Goal: Find specific page/section: Find specific page/section

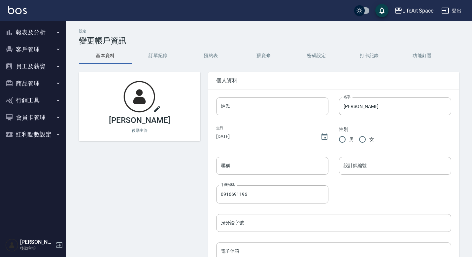
click at [27, 69] on button "員工及薪資" at bounding box center [33, 66] width 61 height 17
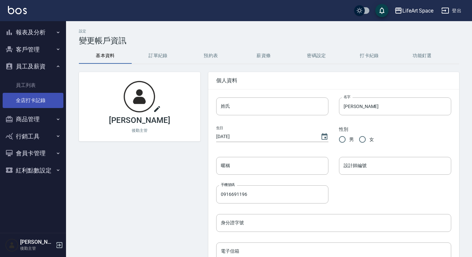
click at [39, 99] on link "全店打卡記錄" at bounding box center [33, 100] width 61 height 15
